Goal: Check status: Check status

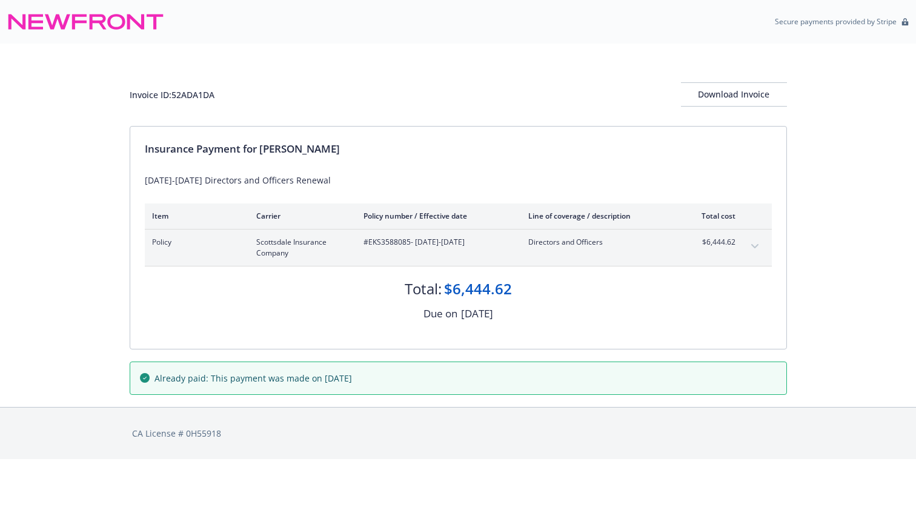
click at [323, 380] on span "Already paid: This payment was made on [DATE]" at bounding box center [254, 378] width 198 height 13
